Goal: Contribute content: Contribute content

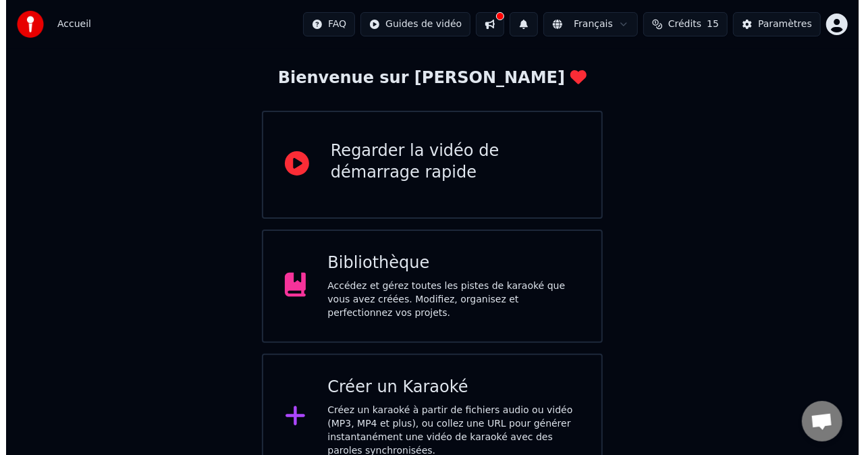
scroll to position [69, 0]
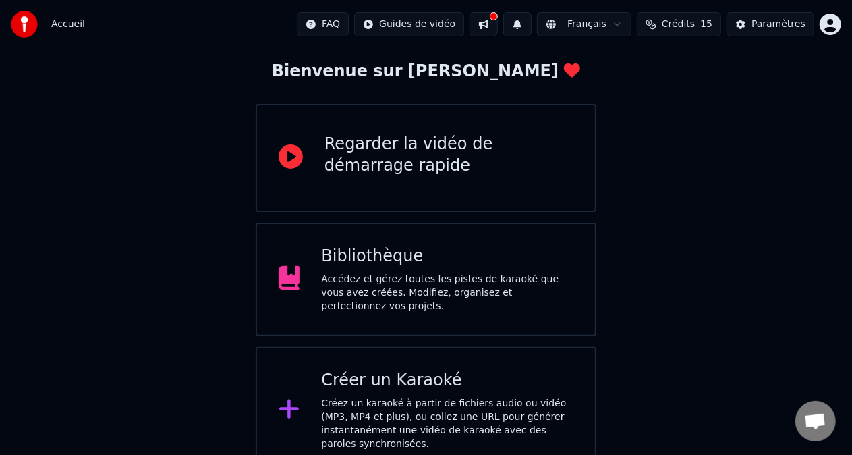
click at [464, 385] on div "Créer un Karaoké" at bounding box center [447, 381] width 252 height 22
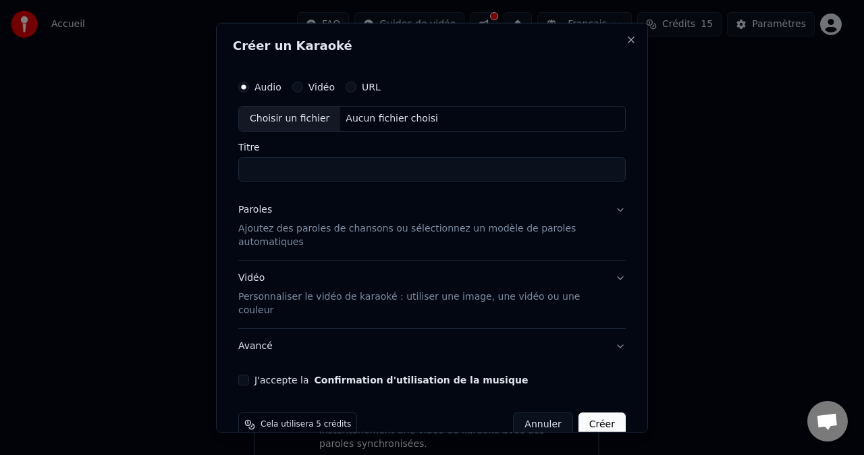
type input "*"
click at [303, 120] on div "Choisir un fichier" at bounding box center [289, 119] width 101 height 24
click at [458, 171] on input "**********" at bounding box center [431, 169] width 387 height 24
type input "*"
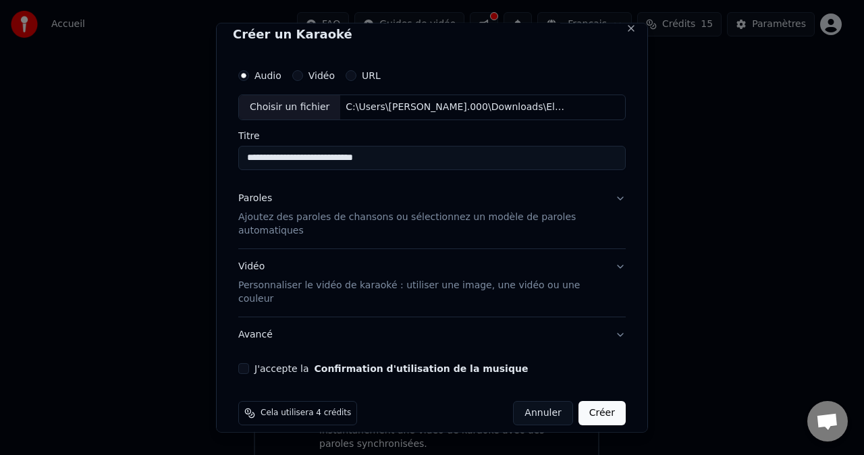
type input "**********"
click at [585, 204] on div "Paroles Ajoutez des paroles de chansons ou sélectionnez un modèle de paroles au…" at bounding box center [421, 215] width 366 height 46
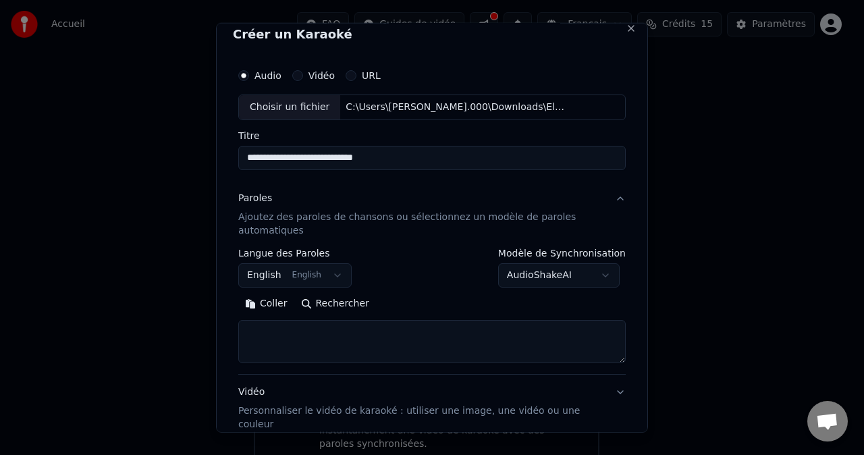
click at [325, 273] on button "English English" at bounding box center [294, 275] width 113 height 24
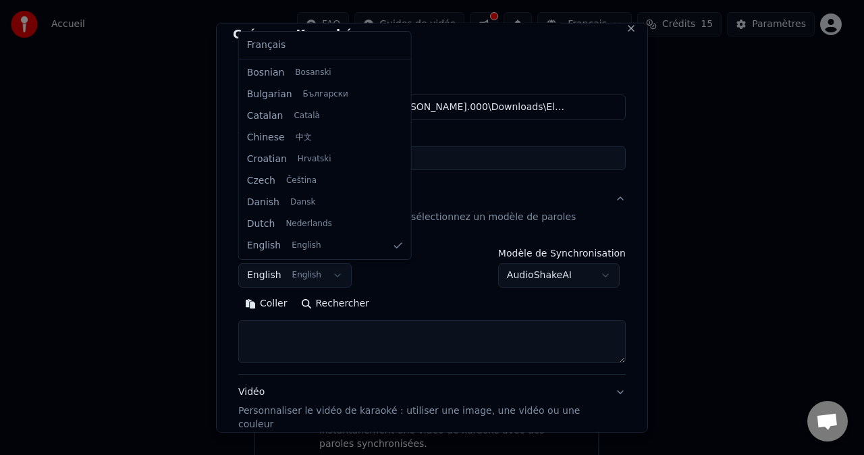
scroll to position [0, 0]
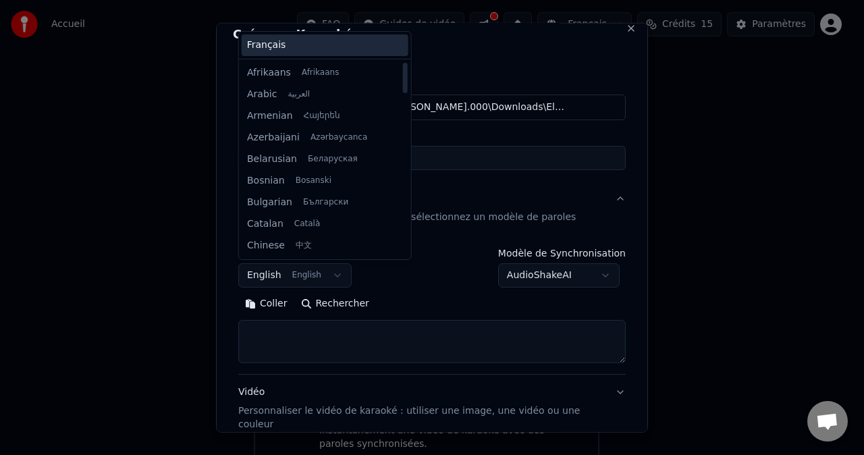
click at [329, 40] on div "Français" at bounding box center [325, 45] width 167 height 22
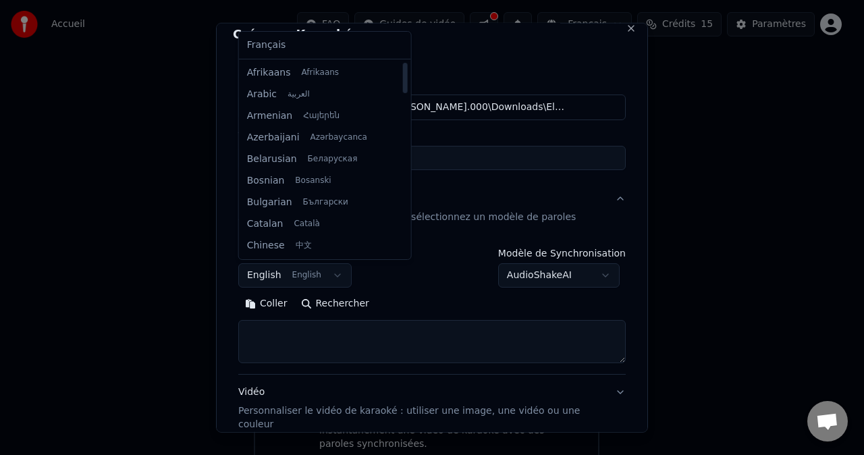
select select "**"
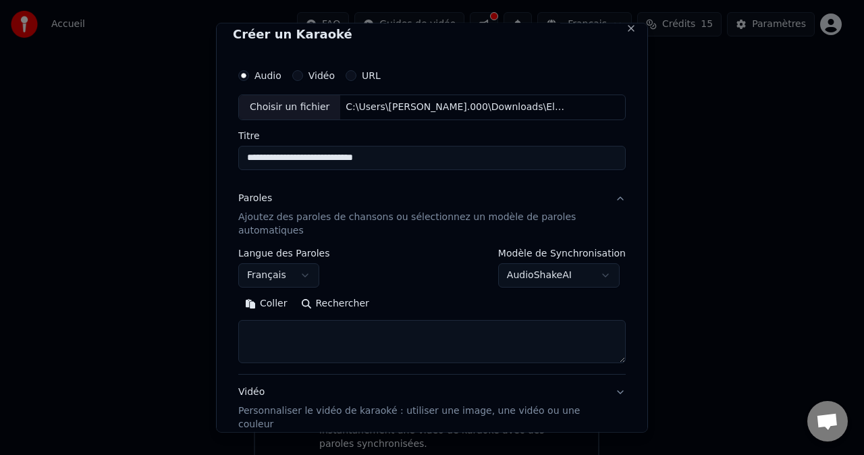
click at [319, 331] on textarea at bounding box center [431, 341] width 387 height 43
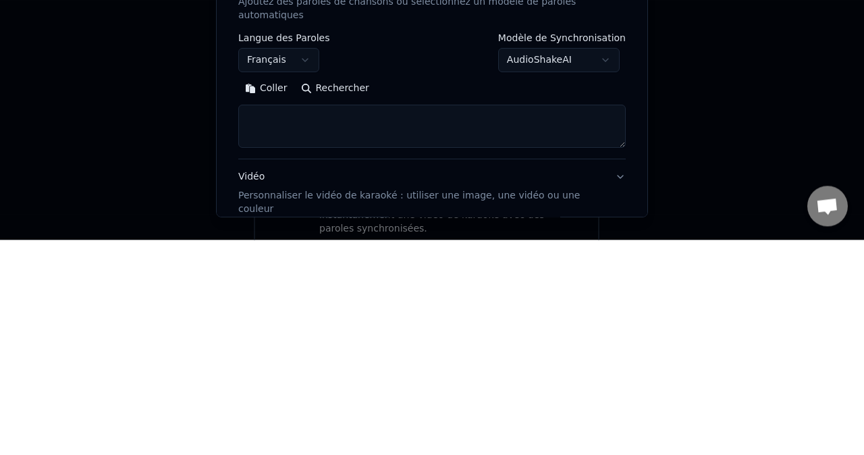
click at [270, 296] on button "Coller" at bounding box center [266, 304] width 56 height 22
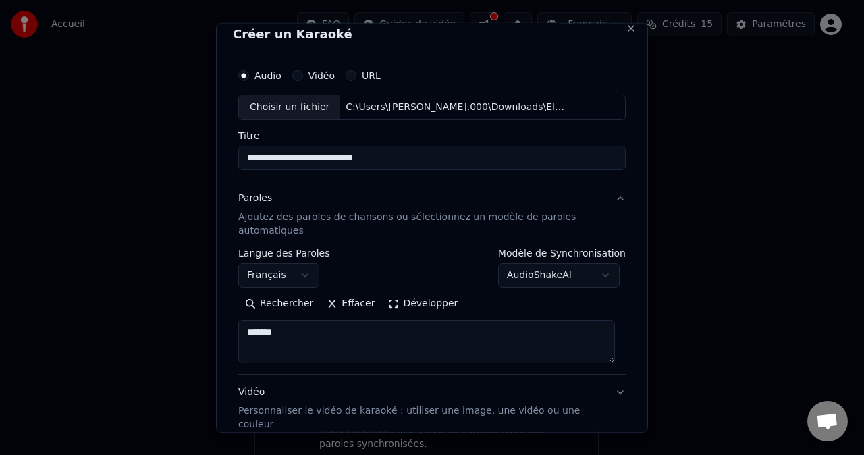
click at [324, 337] on textarea "*******" at bounding box center [426, 341] width 377 height 43
click at [439, 321] on textarea "*******" at bounding box center [426, 341] width 377 height 43
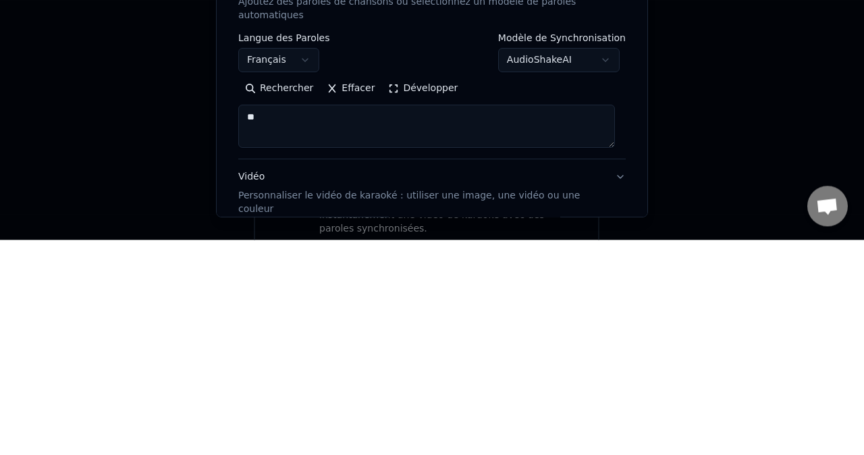
type textarea "*"
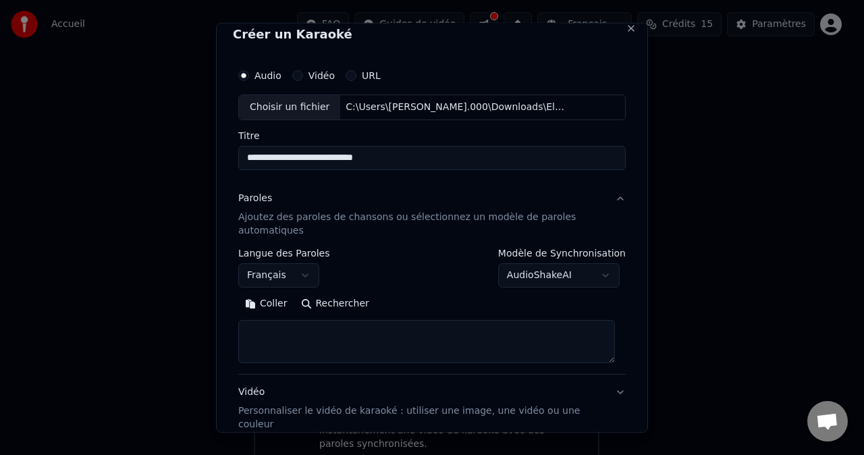
click at [385, 327] on textarea at bounding box center [426, 341] width 377 height 43
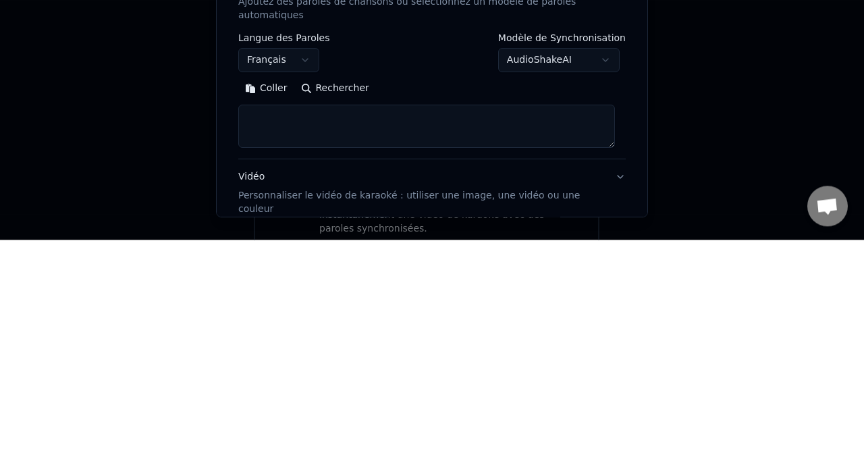
paste textarea "**********"
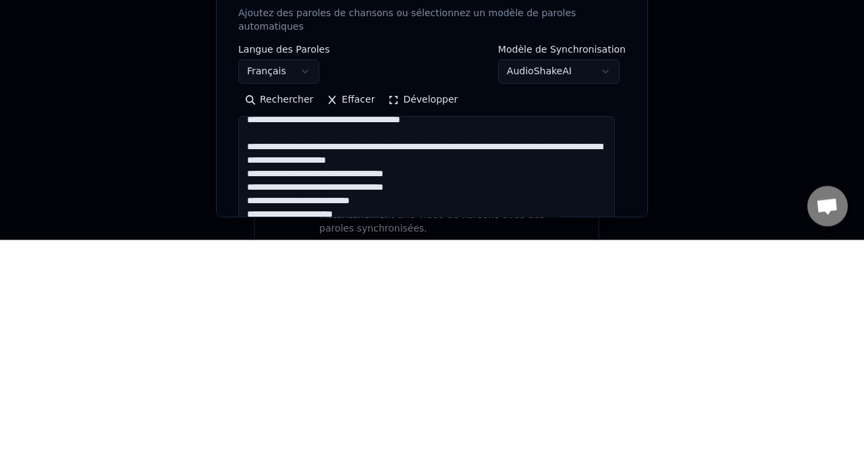
scroll to position [63, 0]
click at [394, 358] on textarea at bounding box center [426, 463] width 377 height 265
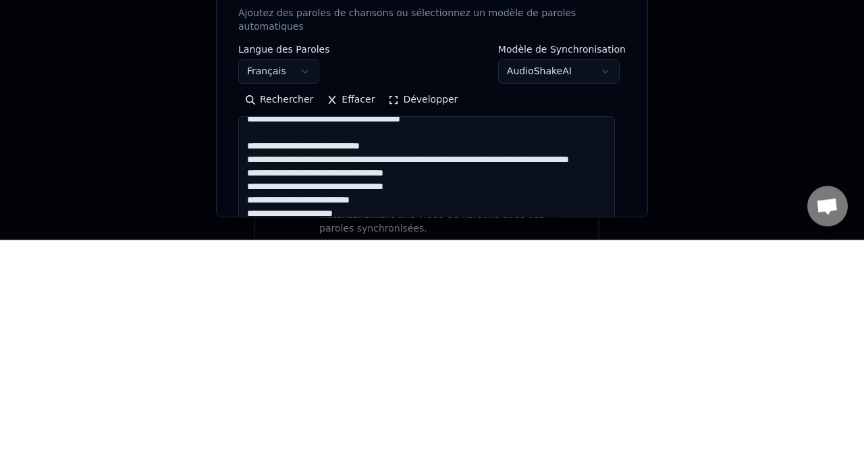
scroll to position [100, 0]
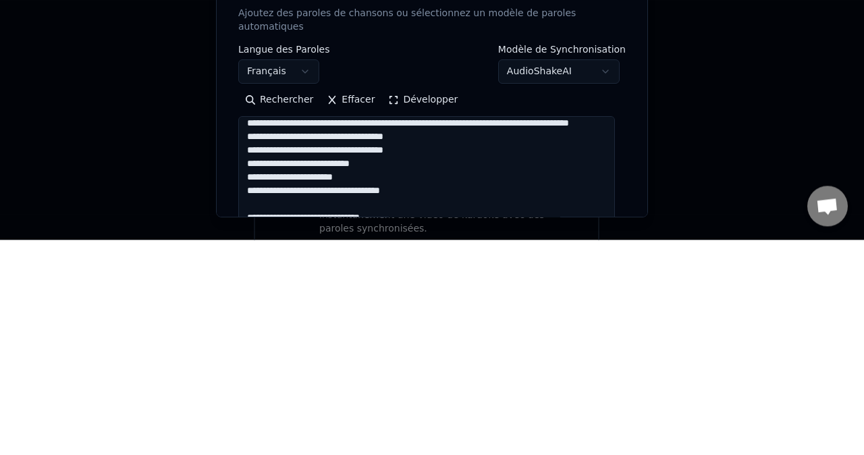
click at [396, 333] on textarea at bounding box center [426, 463] width 377 height 265
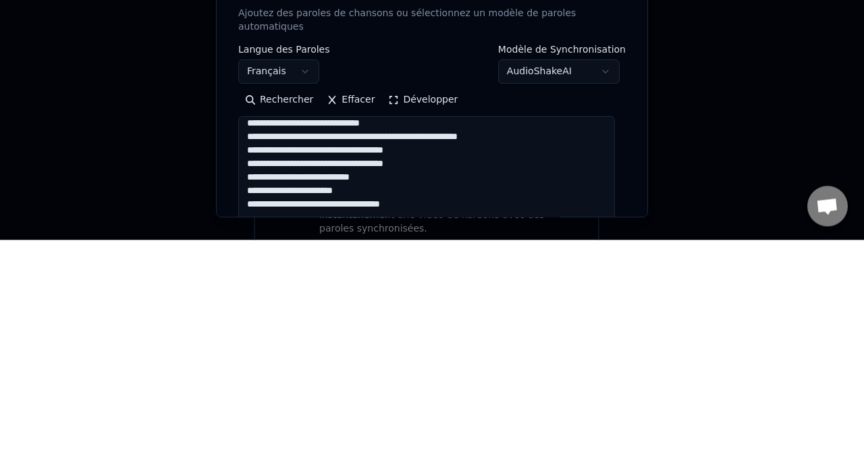
scroll to position [113, 0]
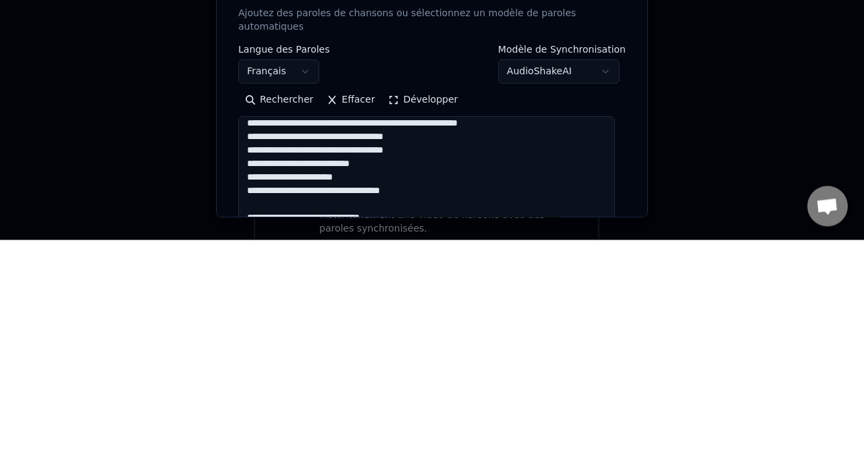
click at [416, 335] on textarea at bounding box center [426, 463] width 377 height 265
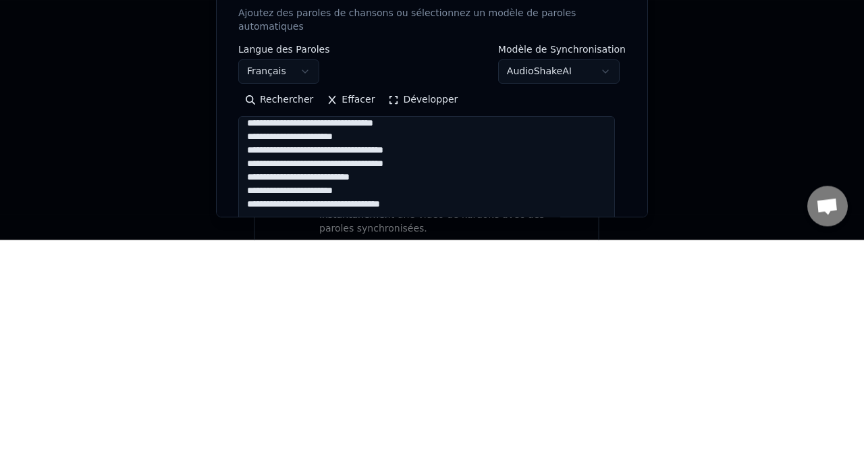
scroll to position [127, 0]
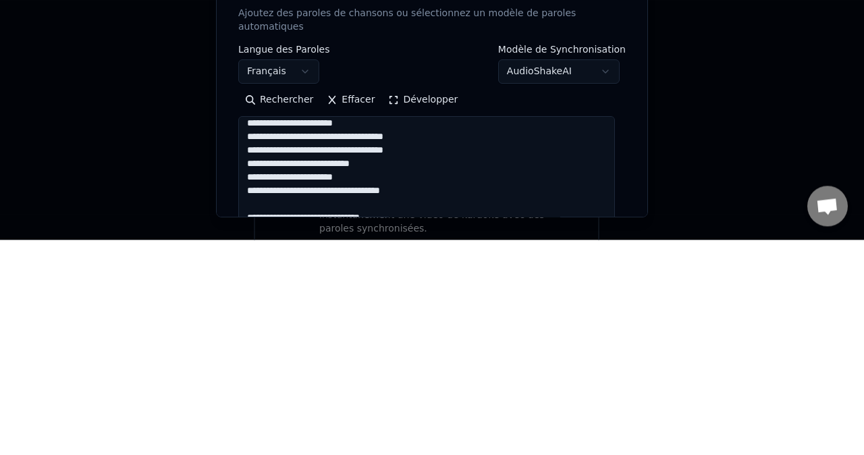
click at [380, 337] on textarea at bounding box center [426, 463] width 377 height 265
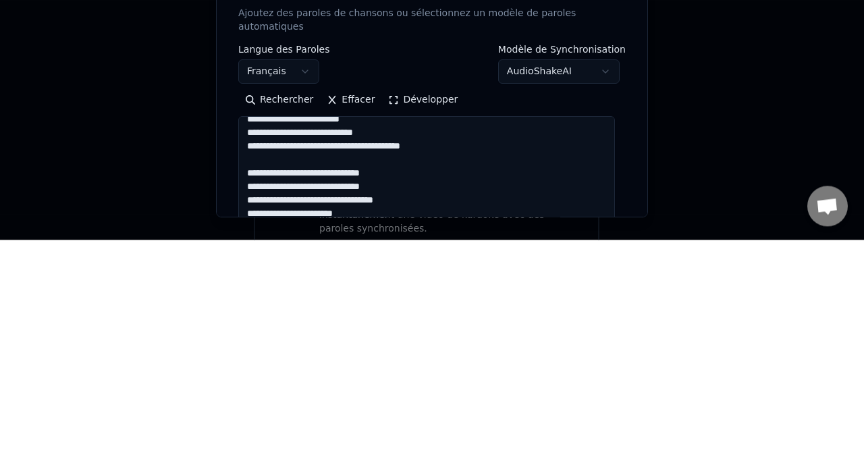
scroll to position [26, 0]
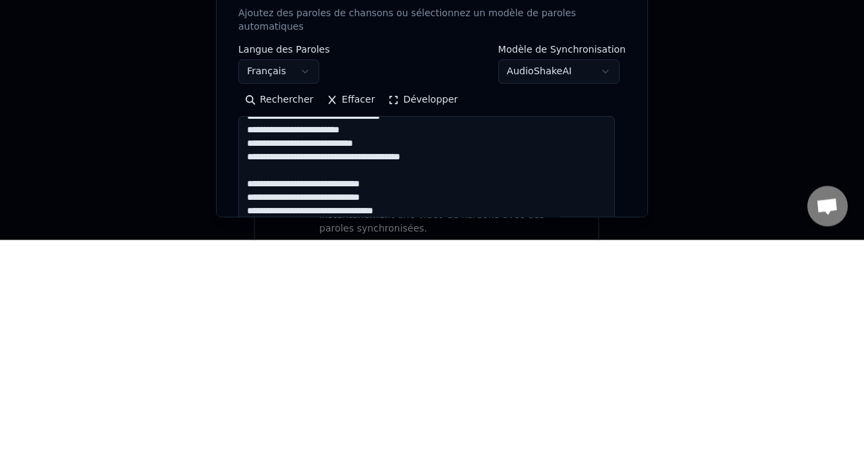
click at [387, 387] on textarea at bounding box center [426, 463] width 377 height 265
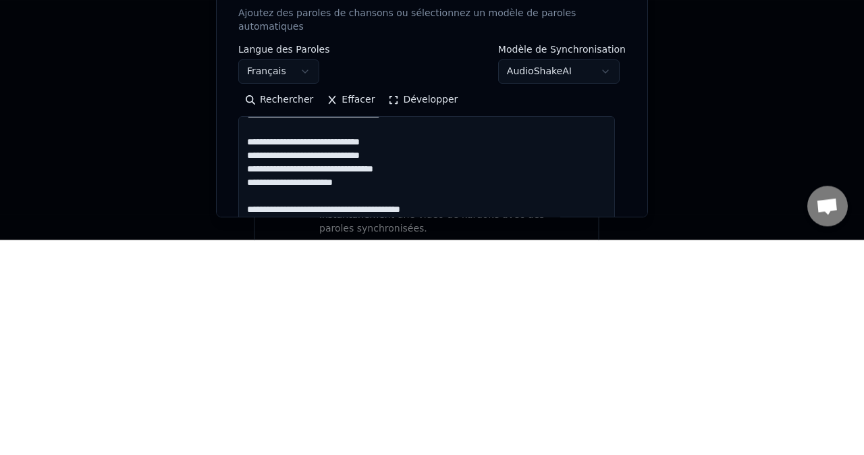
scroll to position [256, 0]
click at [379, 409] on textarea at bounding box center [426, 463] width 377 height 265
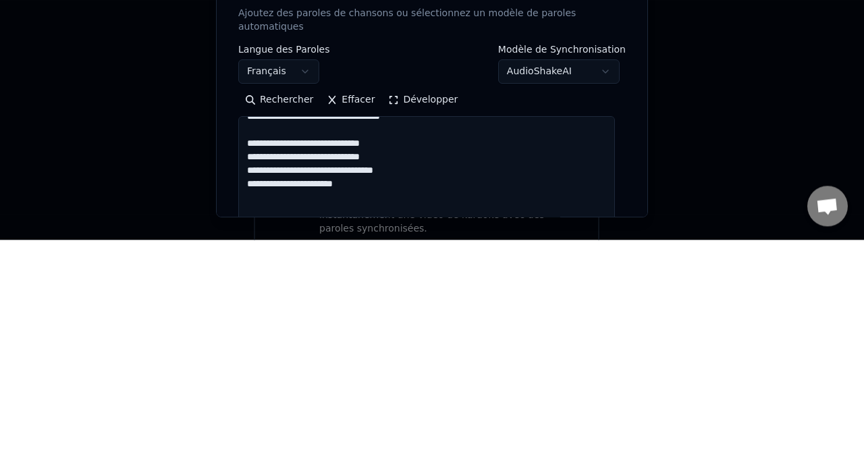
scroll to position [254, 0]
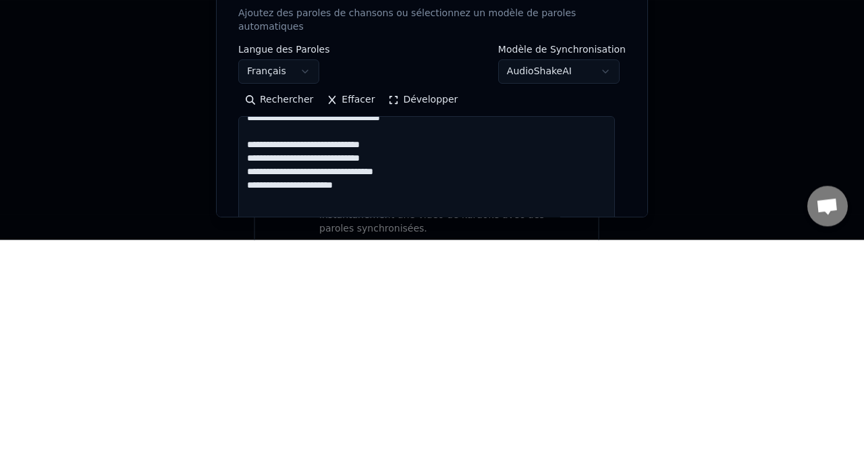
click at [366, 348] on textarea at bounding box center [426, 463] width 377 height 265
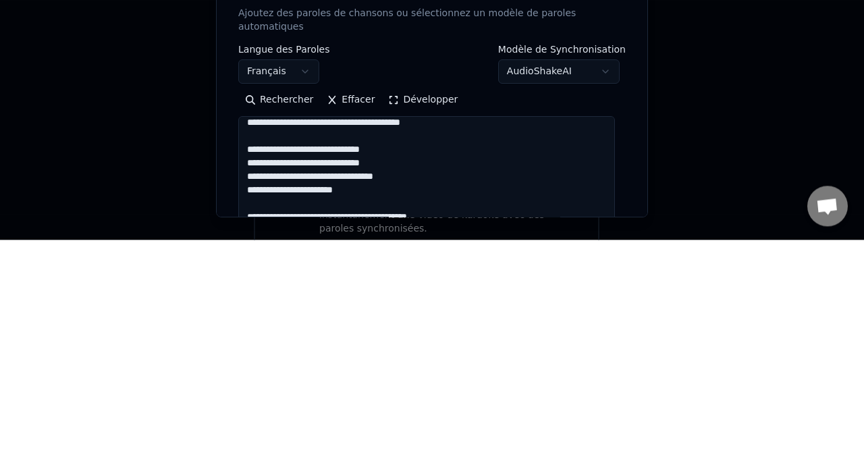
click at [375, 348] on textarea at bounding box center [426, 463] width 377 height 265
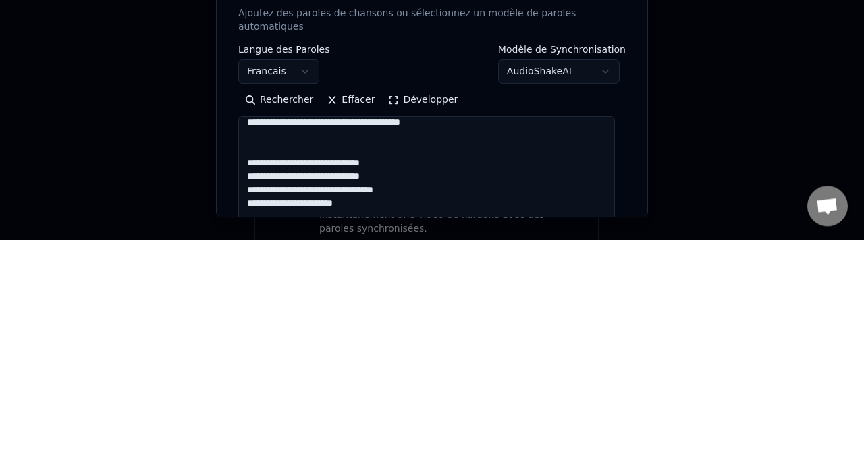
scroll to position [450, 0]
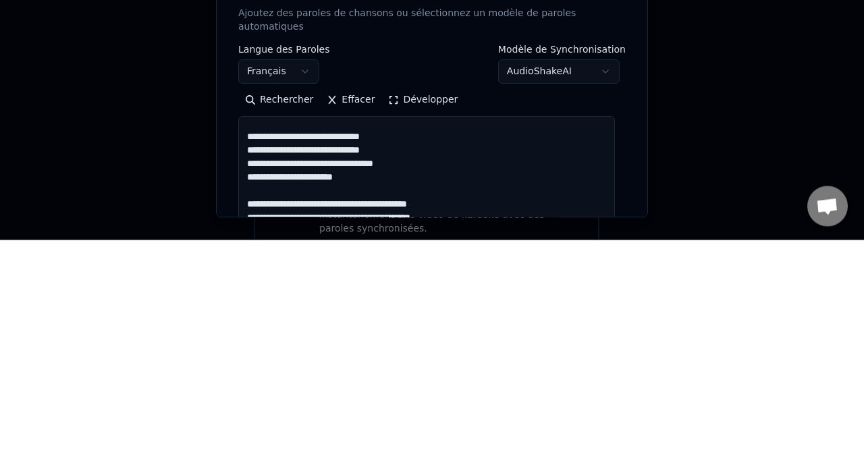
click at [346, 400] on textarea at bounding box center [426, 463] width 377 height 265
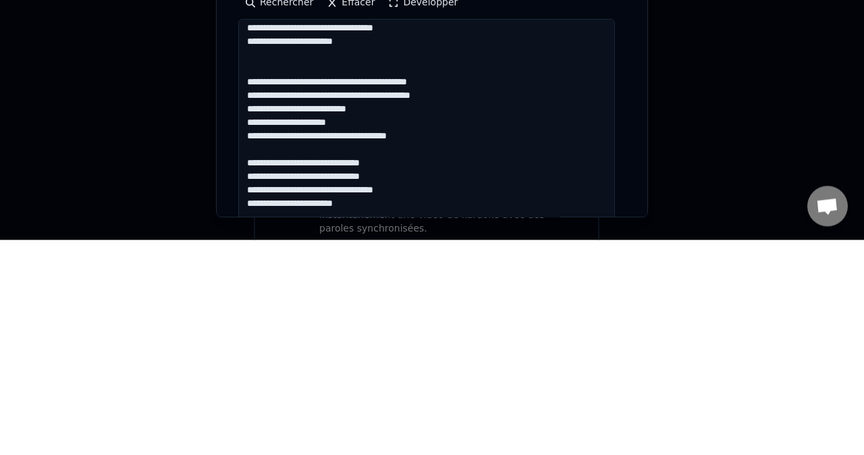
scroll to position [98, 0]
click at [370, 348] on textarea at bounding box center [426, 366] width 377 height 265
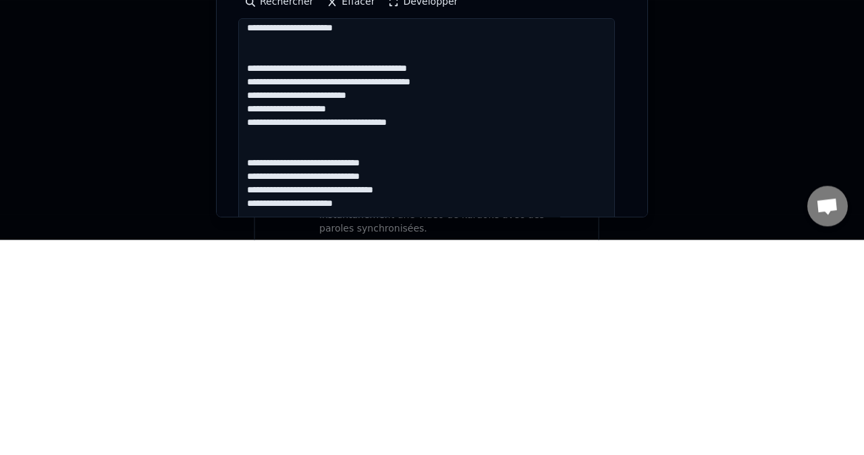
scroll to position [515, 0]
click at [286, 414] on textarea at bounding box center [426, 366] width 377 height 265
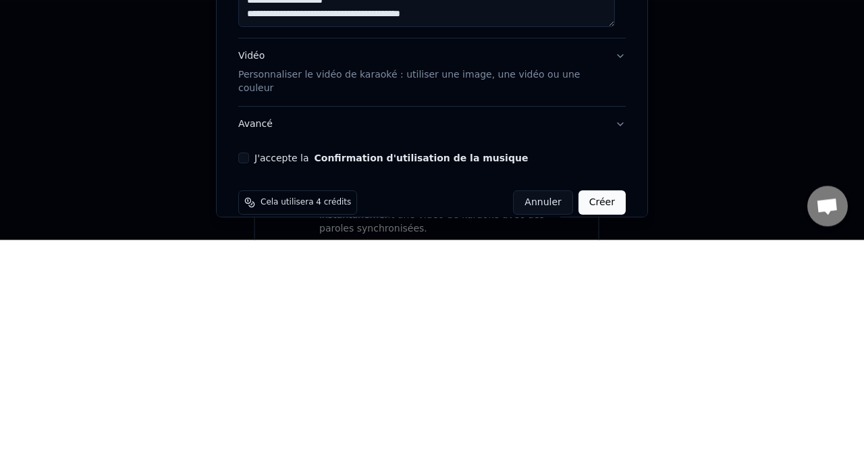
scroll to position [359, 0]
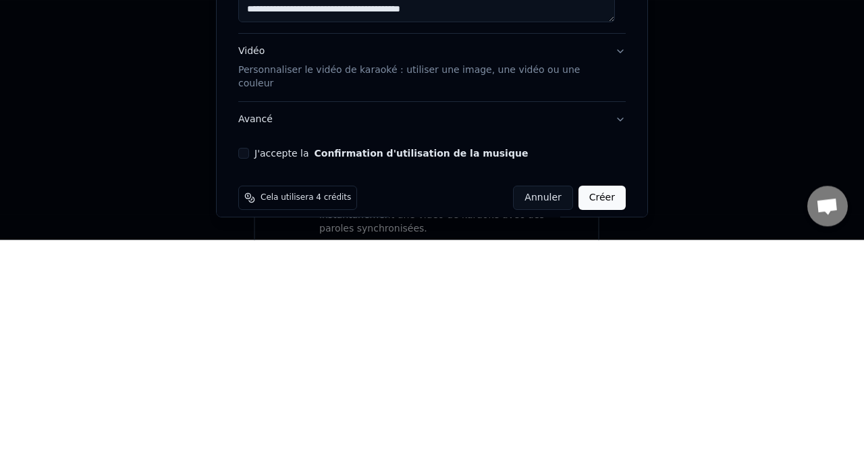
type textarea "**********"
click at [242, 363] on button "J'accepte la Confirmation d'utilisation de la musique" at bounding box center [243, 368] width 11 height 11
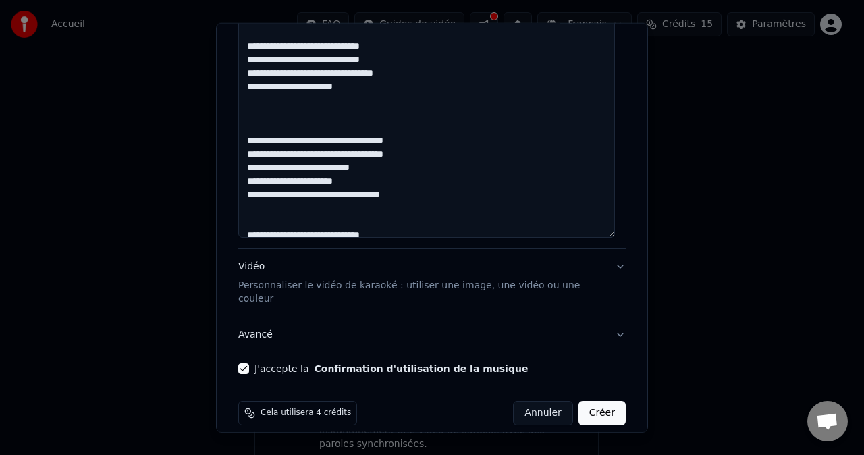
click at [601, 401] on button "Créer" at bounding box center [601, 413] width 47 height 24
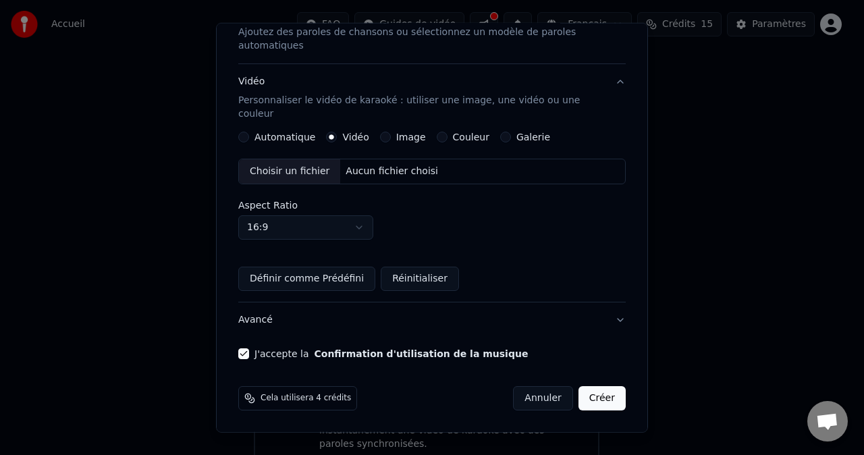
scroll to position [181, 0]
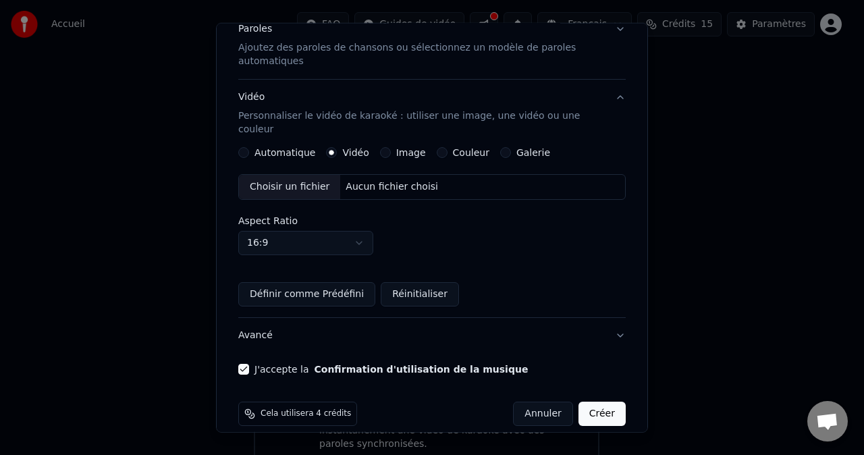
click at [588, 402] on button "Créer" at bounding box center [601, 414] width 47 height 24
click at [298, 148] on label "Automatique" at bounding box center [284, 152] width 61 height 9
click at [249, 147] on button "Automatique" at bounding box center [243, 152] width 11 height 11
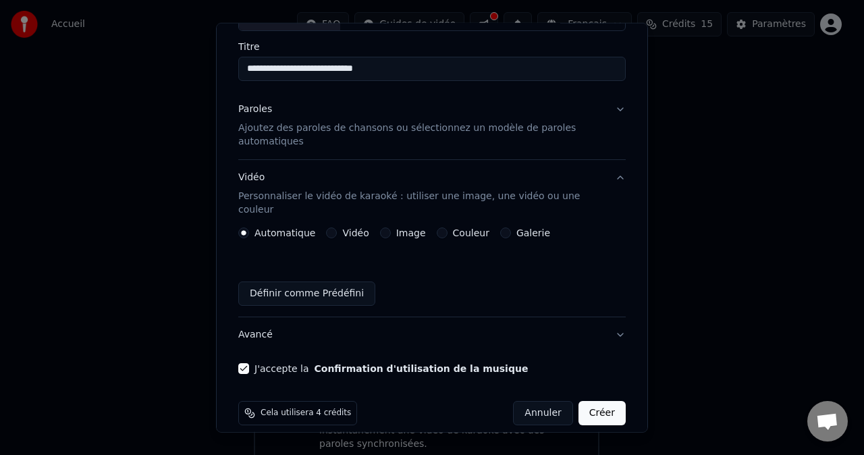
click at [591, 401] on button "Créer" at bounding box center [601, 413] width 47 height 24
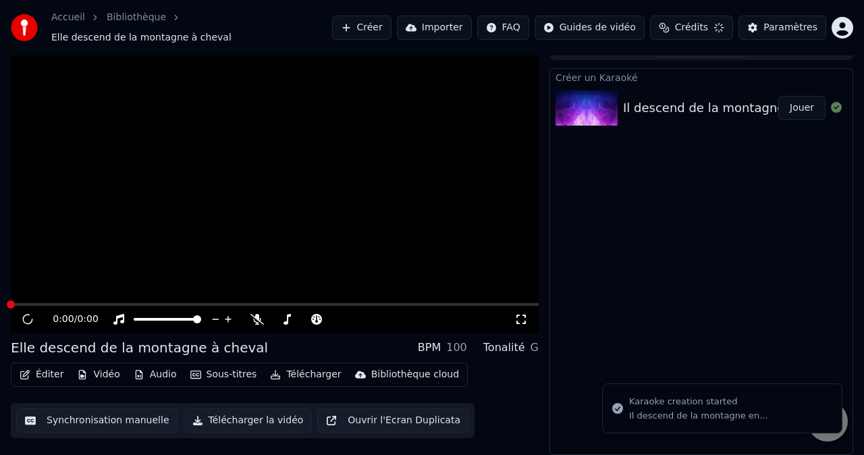
scroll to position [12, 0]
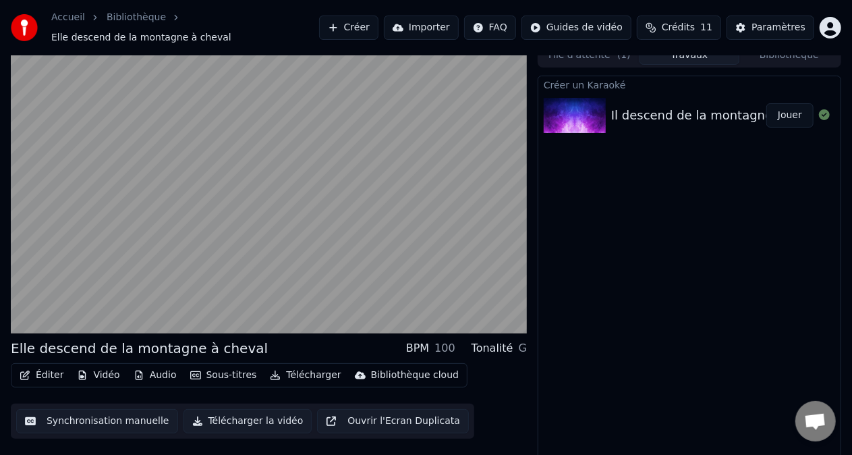
click at [42, 366] on button "Éditer" at bounding box center [41, 375] width 55 height 19
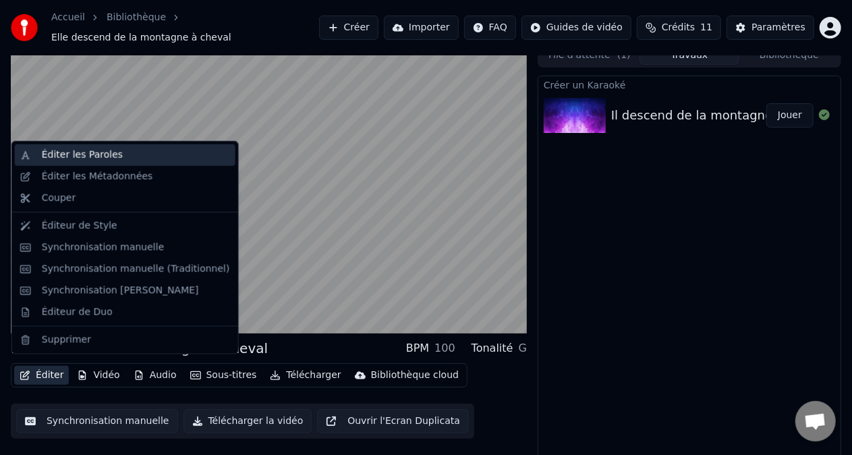
click at [139, 151] on div "Éditer les Paroles" at bounding box center [136, 154] width 188 height 13
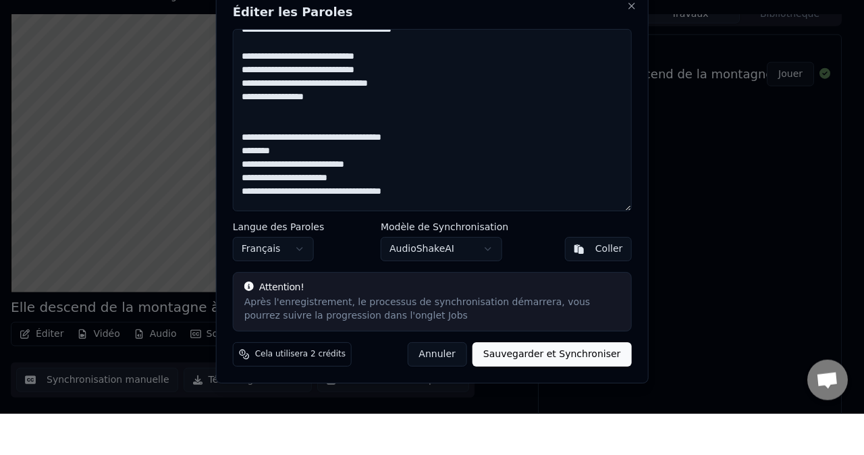
scroll to position [68, 0]
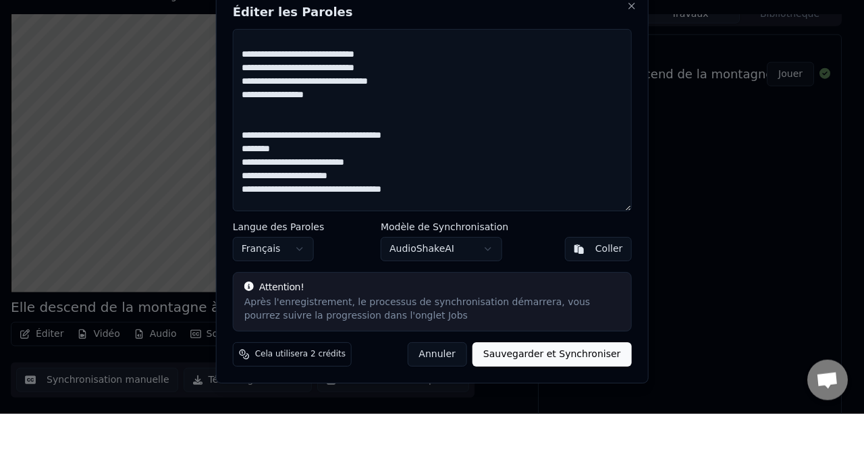
click at [306, 190] on textarea at bounding box center [432, 161] width 399 height 182
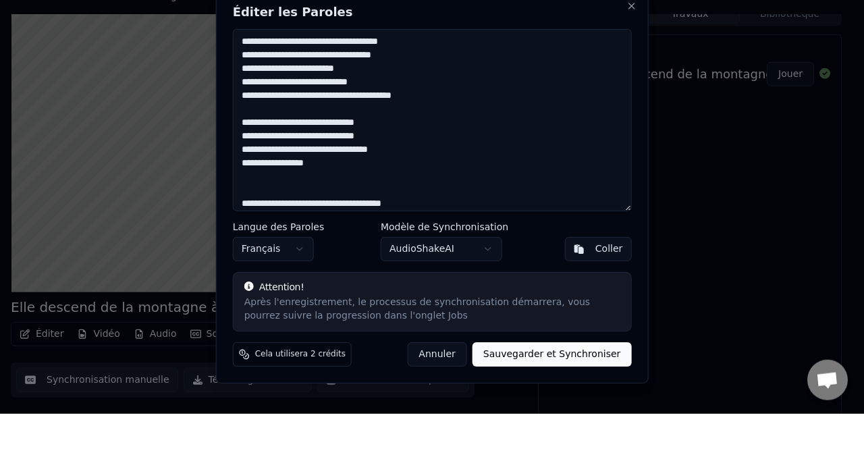
scroll to position [12, 0]
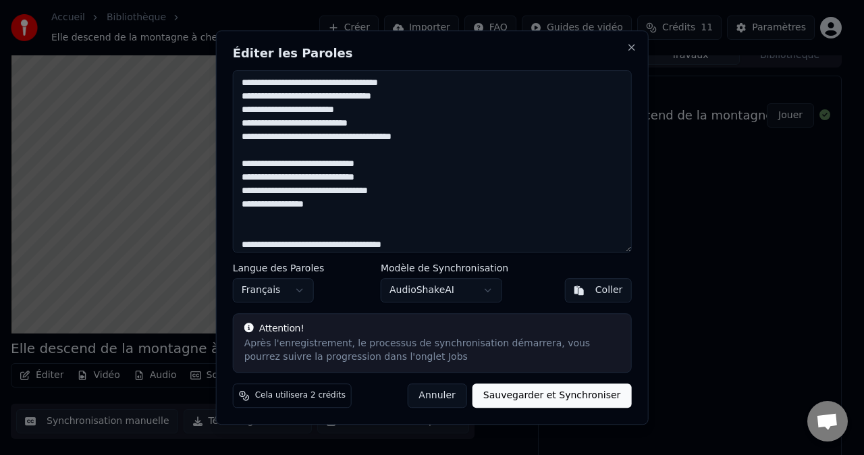
type textarea "**********"
click at [580, 398] on button "Sauvegarder et Synchroniser" at bounding box center [551, 395] width 159 height 24
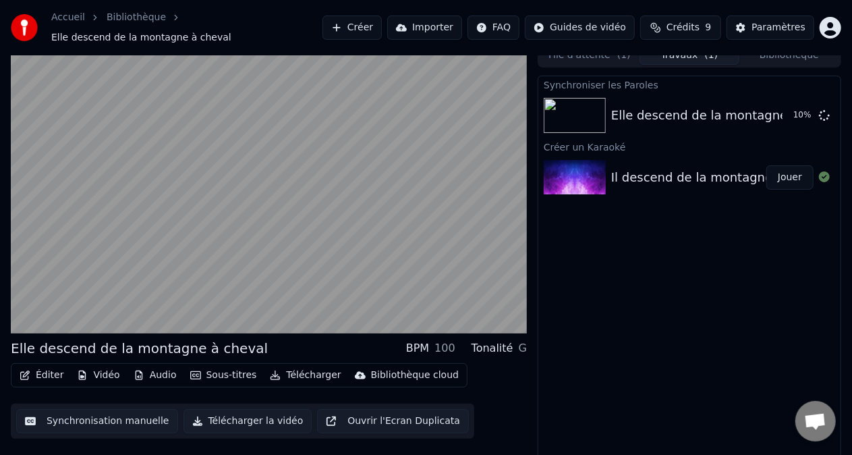
click at [605, 101] on img at bounding box center [575, 115] width 62 height 35
click at [707, 106] on div "Elle descend de la montagne à cheval" at bounding box center [727, 115] width 232 height 19
click at [239, 242] on video at bounding box center [269, 188] width 516 height 290
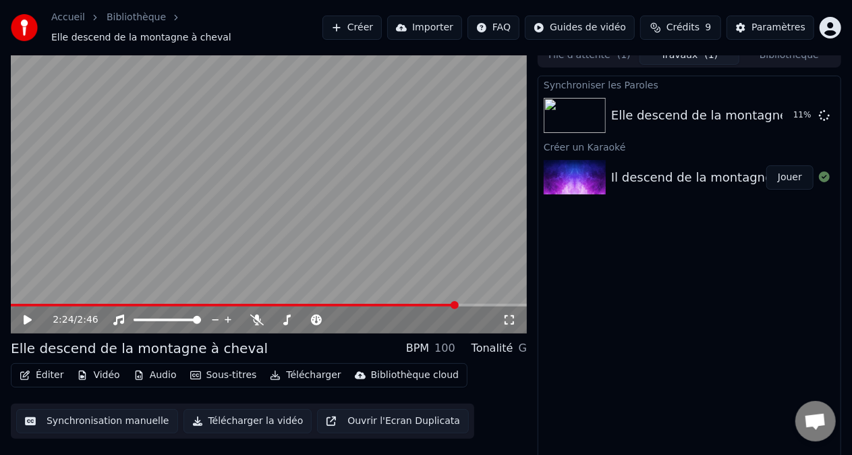
click at [84, 294] on video at bounding box center [269, 188] width 516 height 290
click at [75, 306] on div "2:24 / 2:46" at bounding box center [269, 319] width 516 height 27
click at [83, 294] on video at bounding box center [269, 188] width 516 height 290
click at [72, 296] on video at bounding box center [269, 188] width 516 height 290
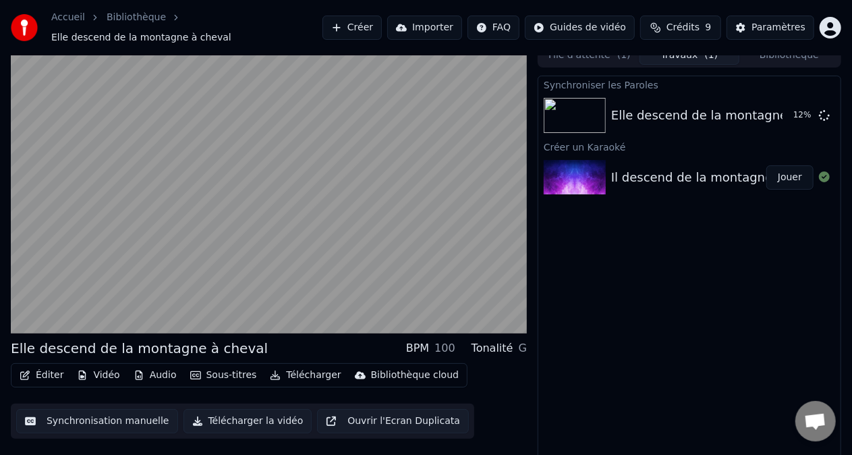
click at [286, 250] on video at bounding box center [269, 188] width 516 height 290
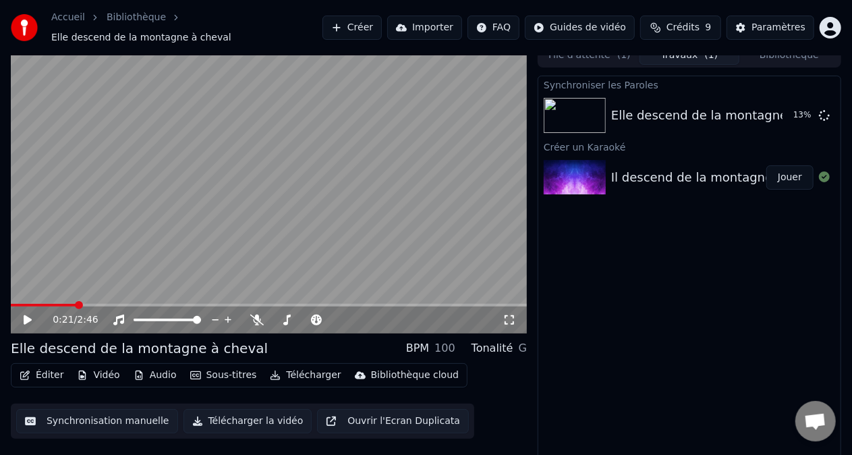
click at [132, 236] on video at bounding box center [269, 188] width 516 height 290
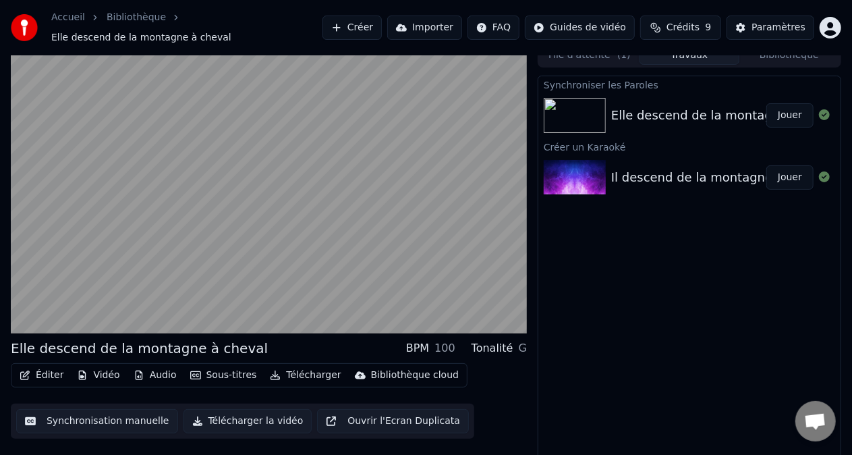
click at [690, 125] on div "Elle descend de la montagne à cheval Jouer" at bounding box center [690, 115] width 302 height 46
click at [800, 109] on button "Jouer" at bounding box center [790, 115] width 47 height 24
click at [107, 289] on video at bounding box center [269, 188] width 516 height 290
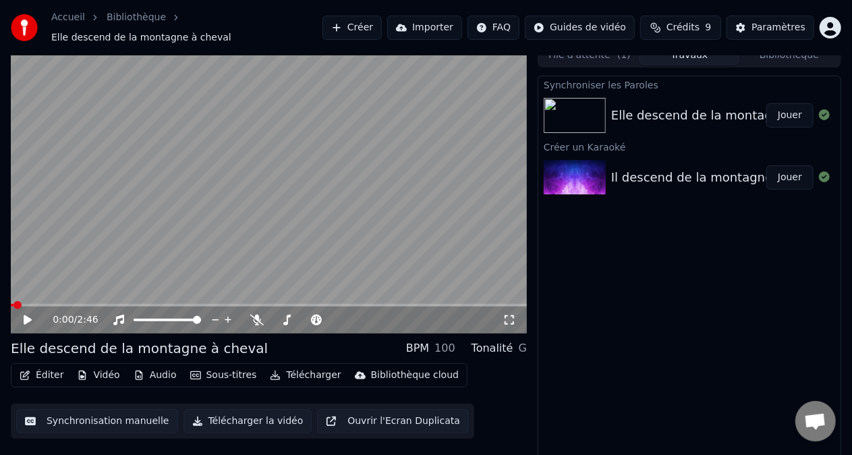
click at [22, 301] on span at bounding box center [17, 305] width 8 height 8
click at [24, 317] on icon at bounding box center [28, 319] width 8 height 9
click at [42, 366] on button "Éditer" at bounding box center [41, 375] width 55 height 19
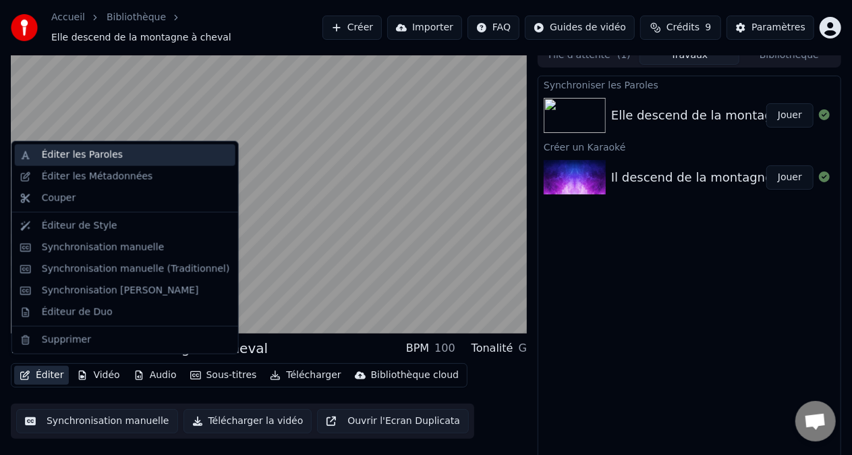
click at [55, 148] on div "Éditer les Paroles" at bounding box center [82, 154] width 81 height 13
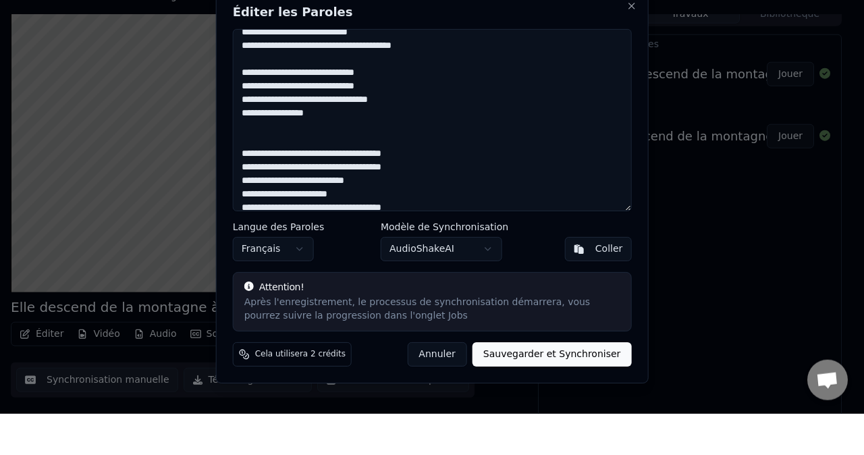
scroll to position [55, 0]
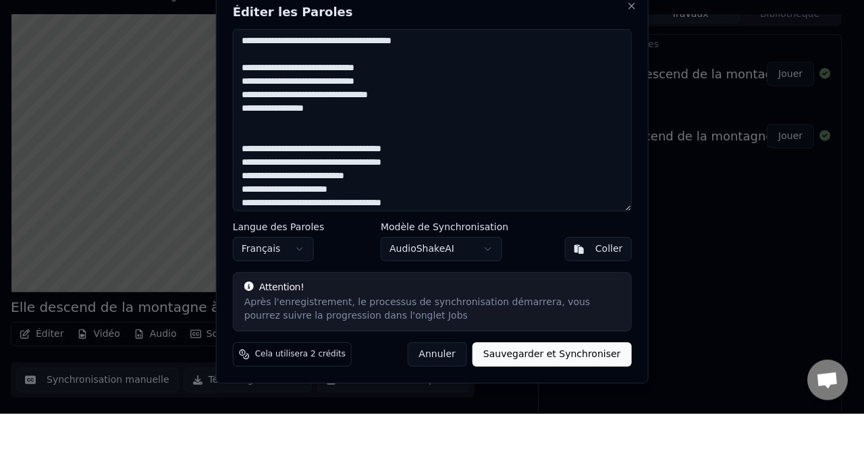
click at [415, 202] on textarea at bounding box center [432, 161] width 399 height 182
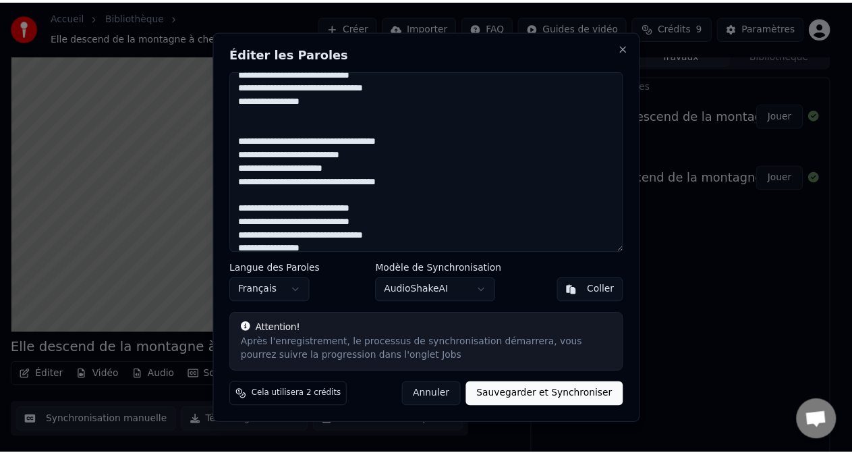
scroll to position [0, 0]
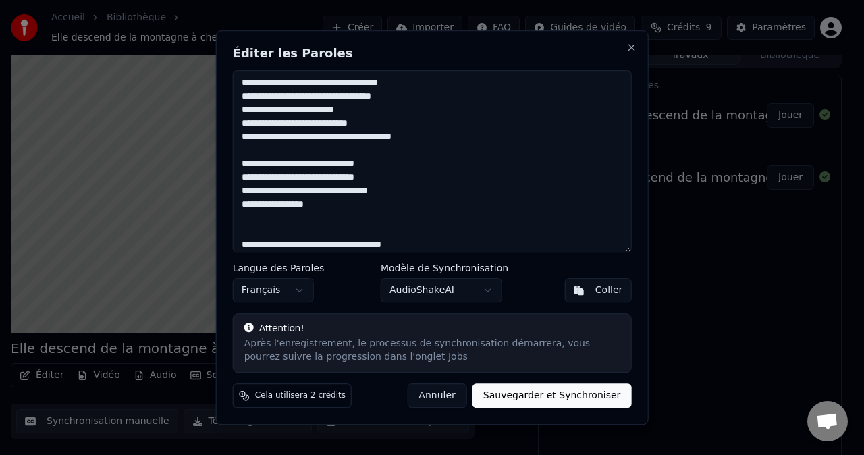
type textarea "**********"
click at [553, 393] on button "Sauvegarder et Synchroniser" at bounding box center [551, 395] width 159 height 24
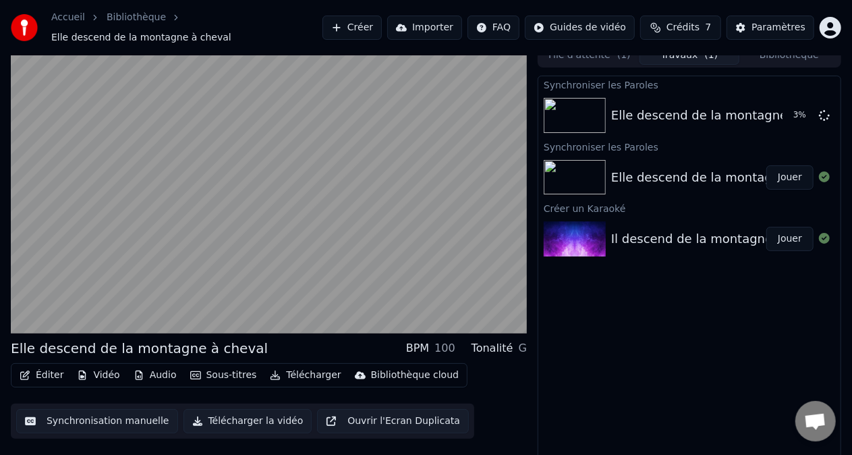
click at [783, 24] on div "Paramètres" at bounding box center [779, 27] width 54 height 13
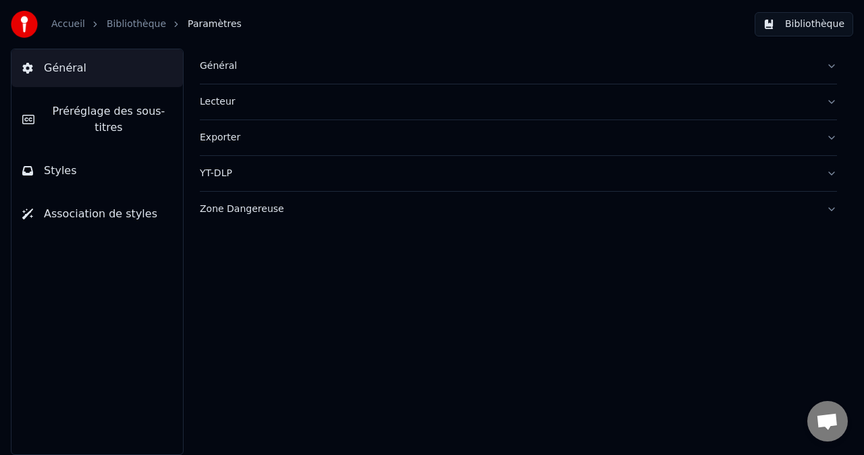
click at [144, 106] on span "Préréglage des sous-titres" at bounding box center [108, 119] width 127 height 32
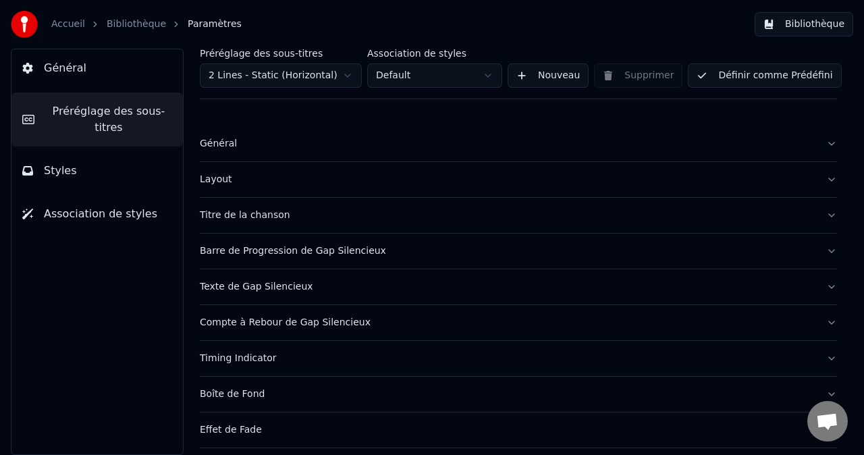
click at [386, 250] on div "Barre de Progression de Gap Silencieux" at bounding box center [508, 250] width 616 height 13
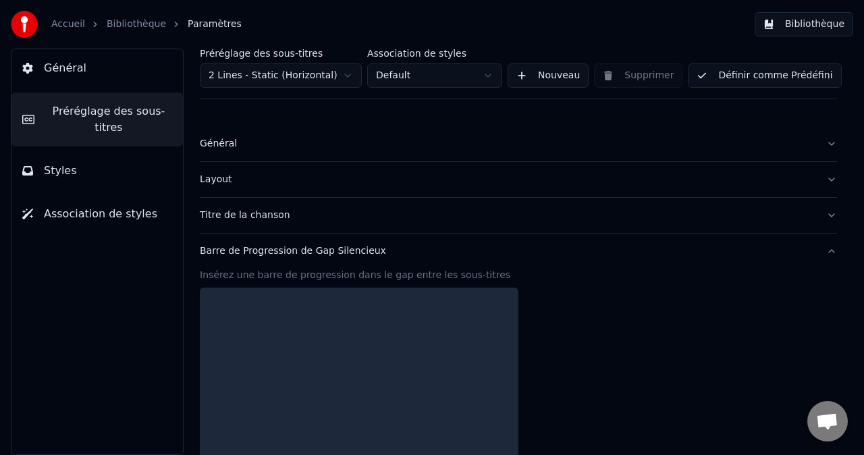
click at [393, 248] on div "Barre de Progression de Gap Silencieux" at bounding box center [508, 250] width 616 height 13
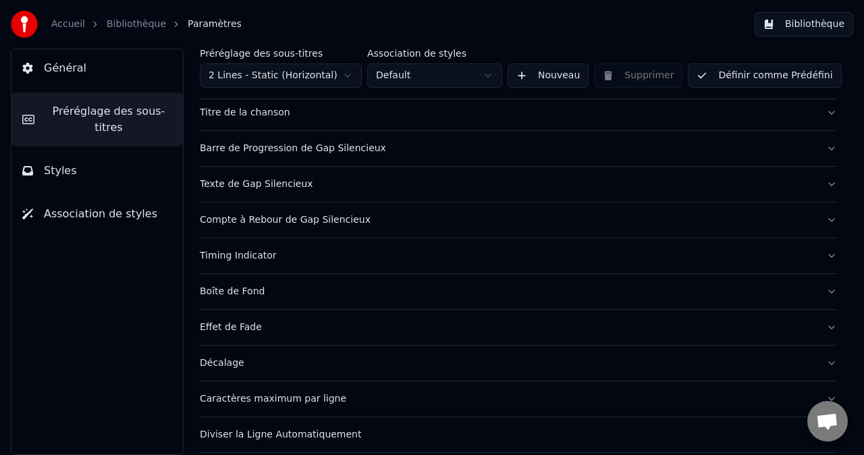
scroll to position [109, 0]
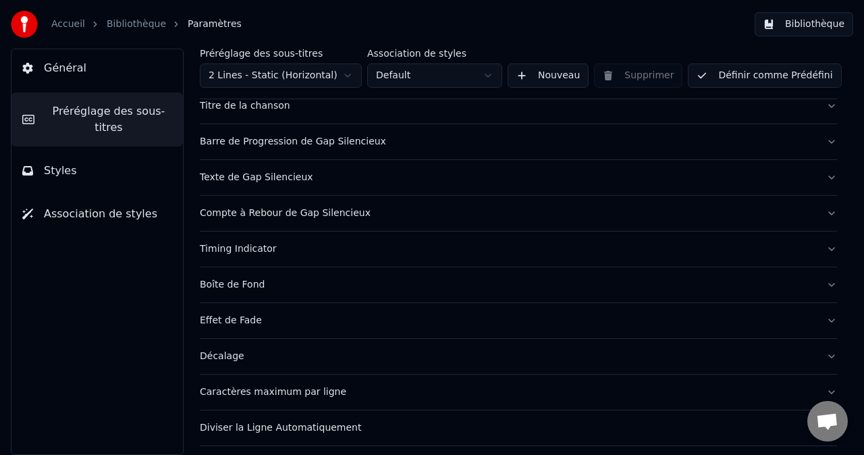
click at [407, 140] on div "Barre de Progression de Gap Silencieux" at bounding box center [508, 141] width 616 height 13
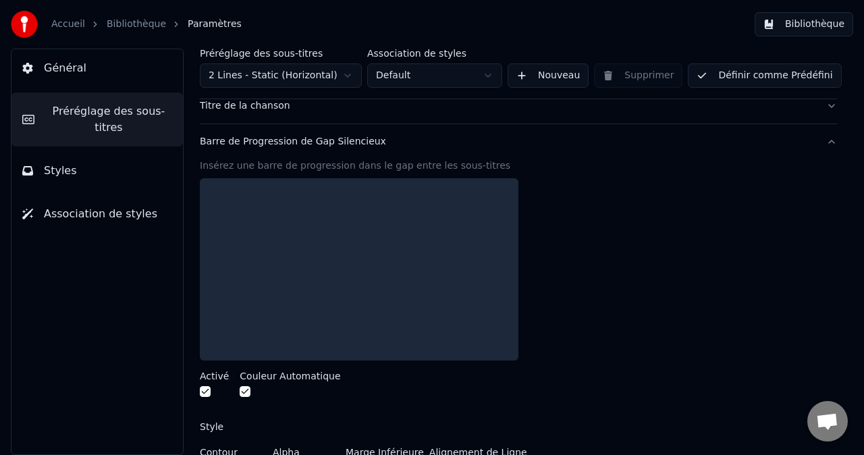
click at [489, 140] on div "Barre de Progression de Gap Silencieux" at bounding box center [508, 141] width 616 height 13
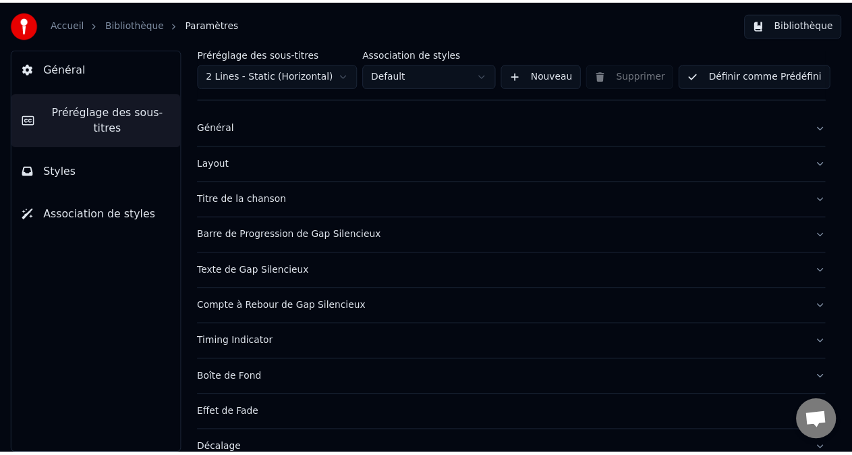
scroll to position [0, 0]
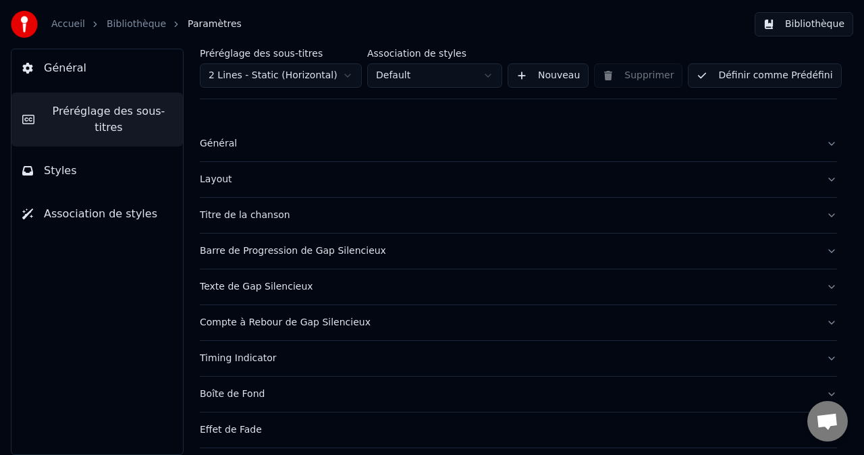
click at [146, 28] on link "Bibliothèque" at bounding box center [136, 24] width 59 height 13
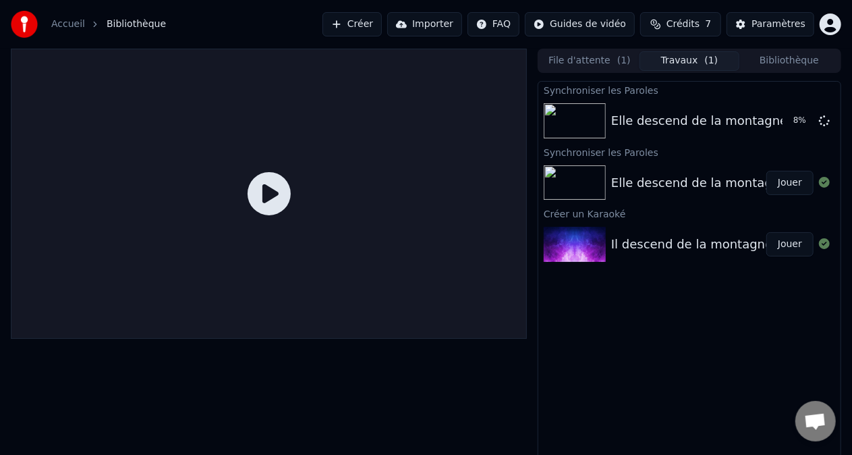
click at [668, 131] on div "Elle descend de la montagne à cheval 8 %" at bounding box center [690, 121] width 302 height 46
click at [579, 120] on img at bounding box center [575, 120] width 62 height 35
click at [787, 124] on button "Jouer" at bounding box center [790, 121] width 47 height 24
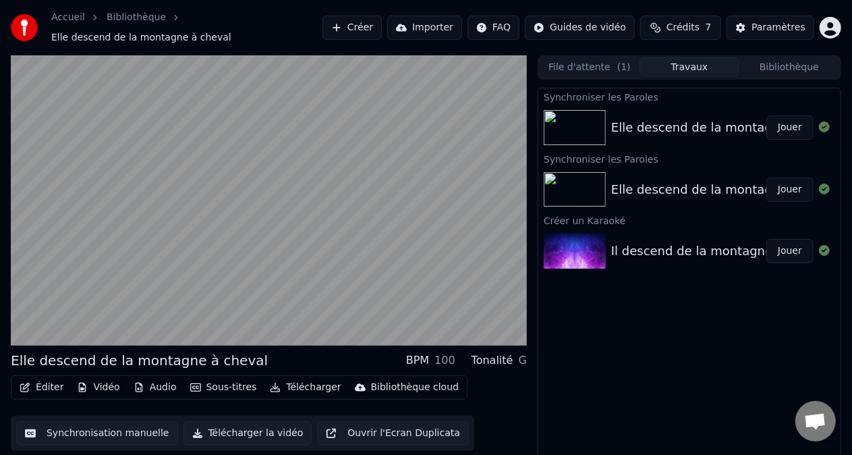
click at [53, 265] on video at bounding box center [269, 200] width 516 height 290
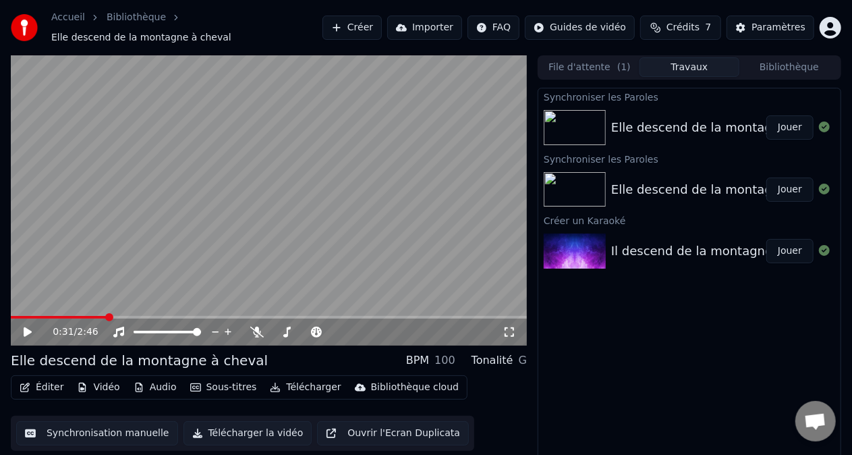
click at [107, 313] on span at bounding box center [109, 317] width 8 height 8
click at [79, 251] on video at bounding box center [269, 200] width 516 height 290
click at [23, 327] on icon at bounding box center [37, 332] width 31 height 11
